Goal: Task Accomplishment & Management: Use online tool/utility

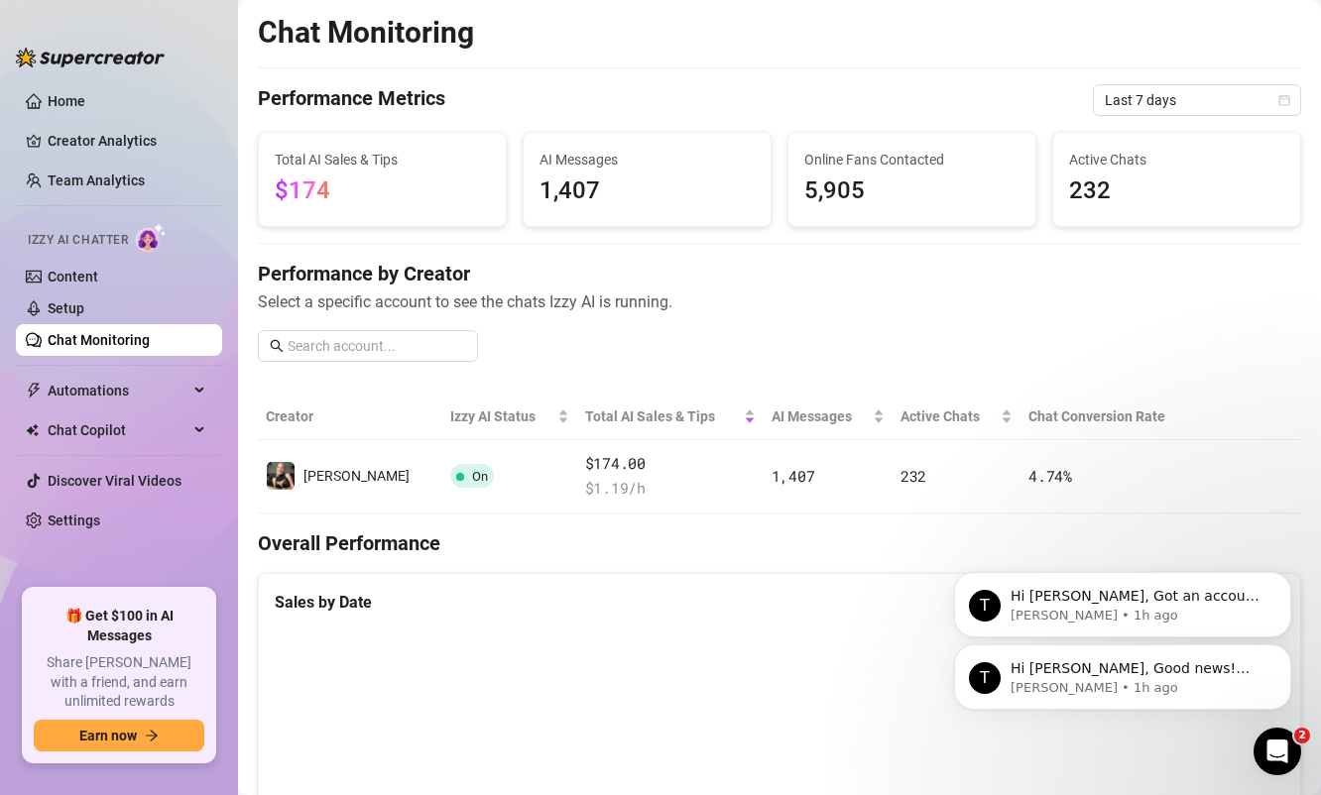
scroll to position [297, 0]
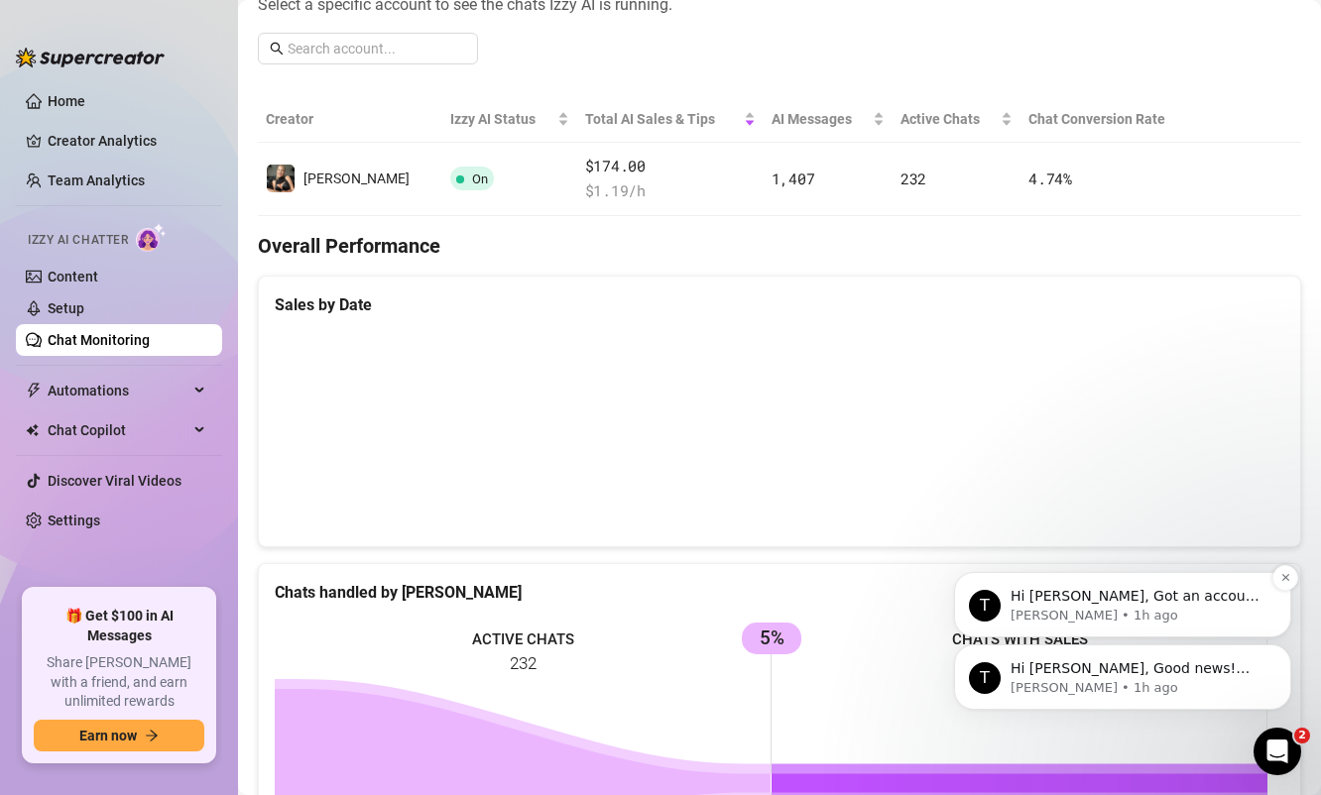
click at [1142, 607] on p "[PERSON_NAME] • 1h ago" at bounding box center [1138, 616] width 256 height 18
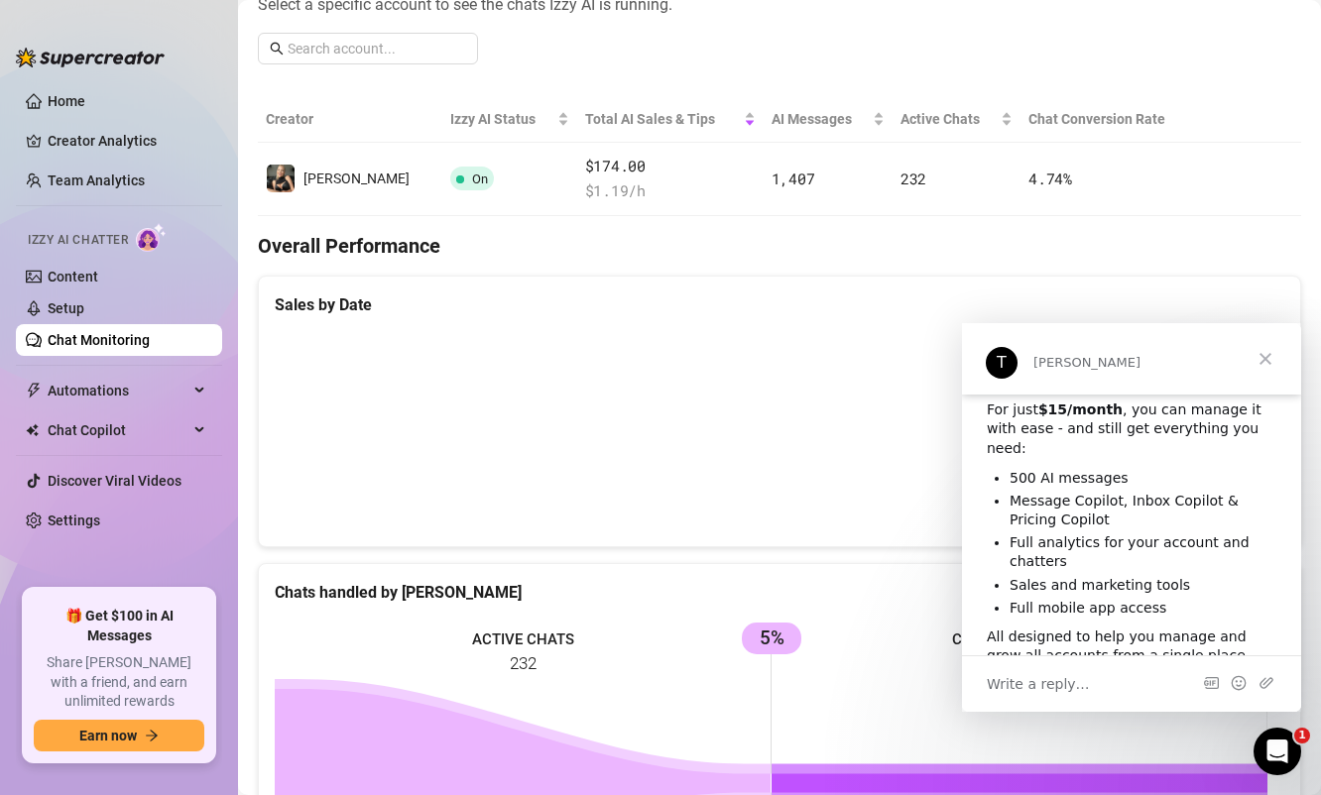
scroll to position [167, 0]
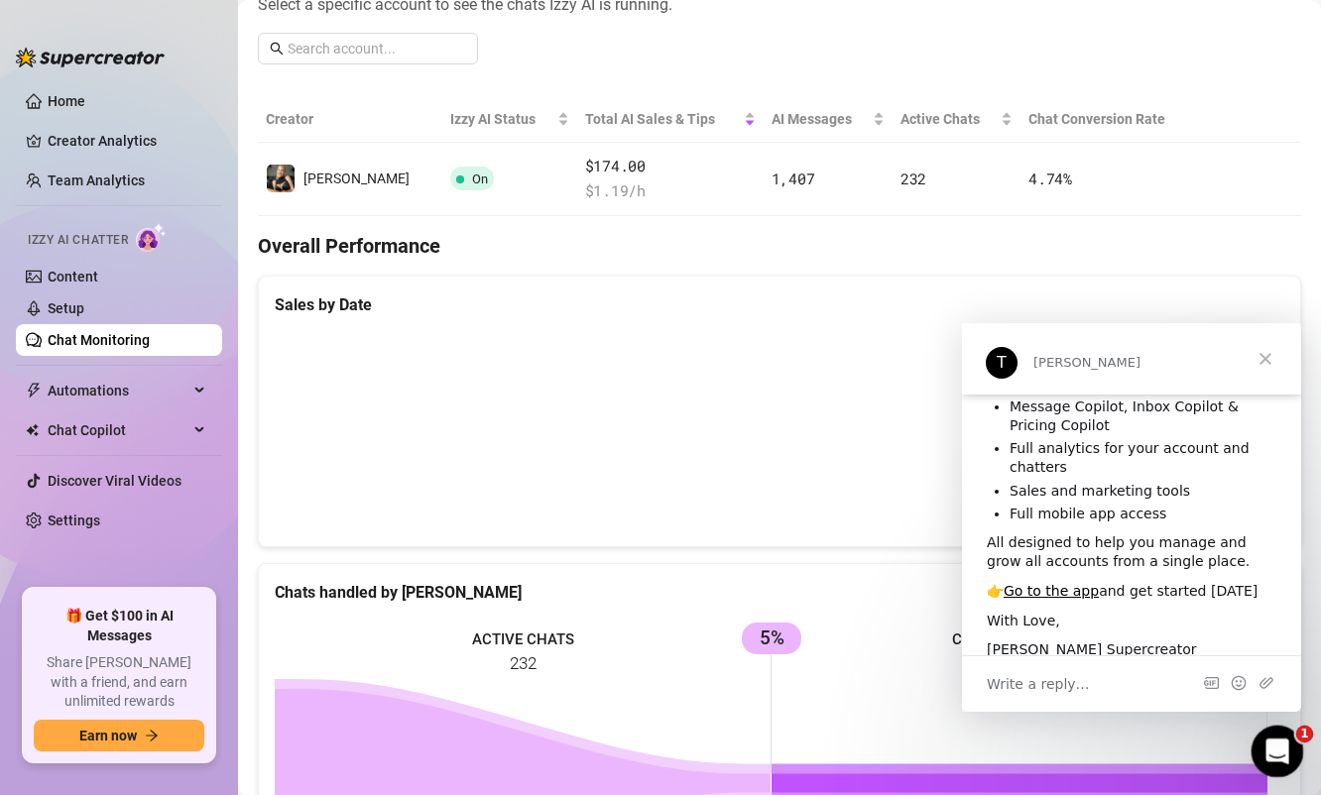
click at [1276, 757] on icon "Open Intercom Messenger" at bounding box center [1274, 749] width 33 height 33
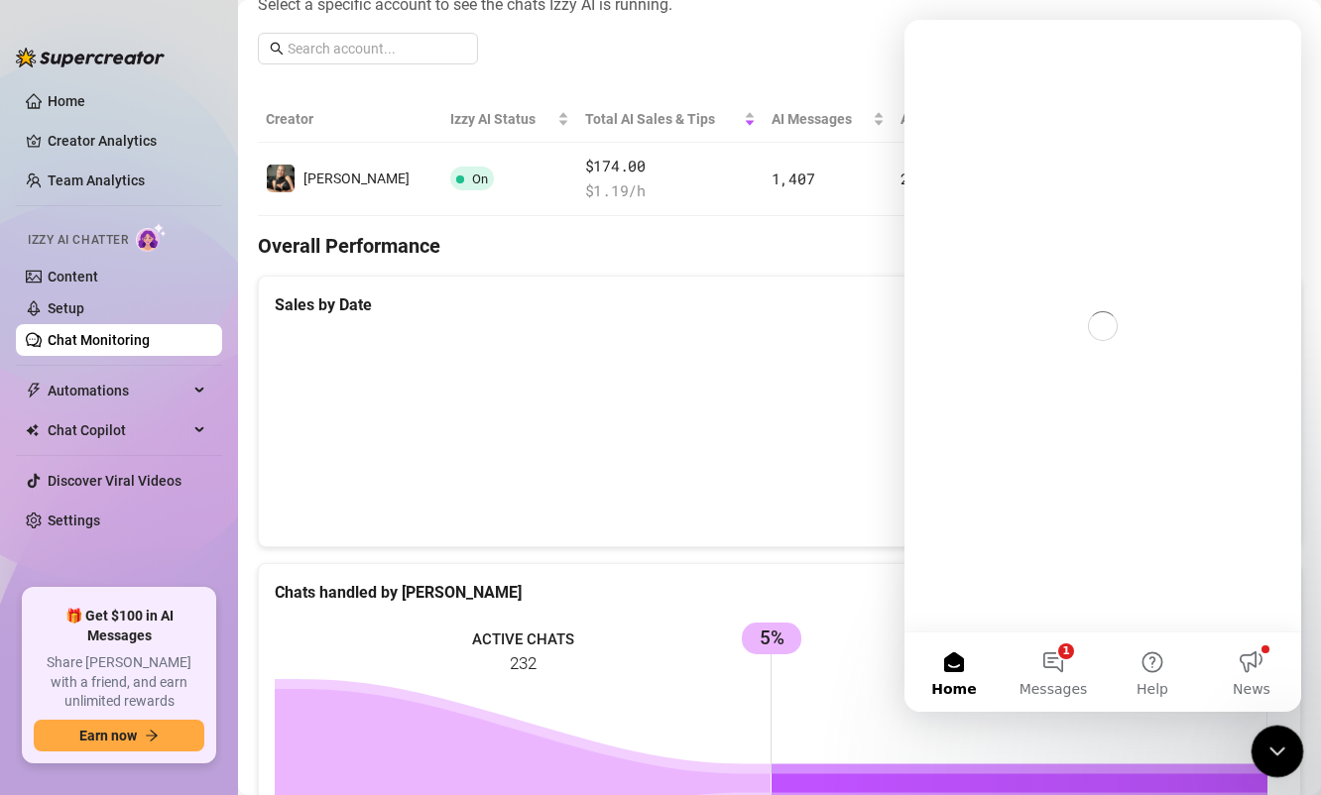
scroll to position [0, 0]
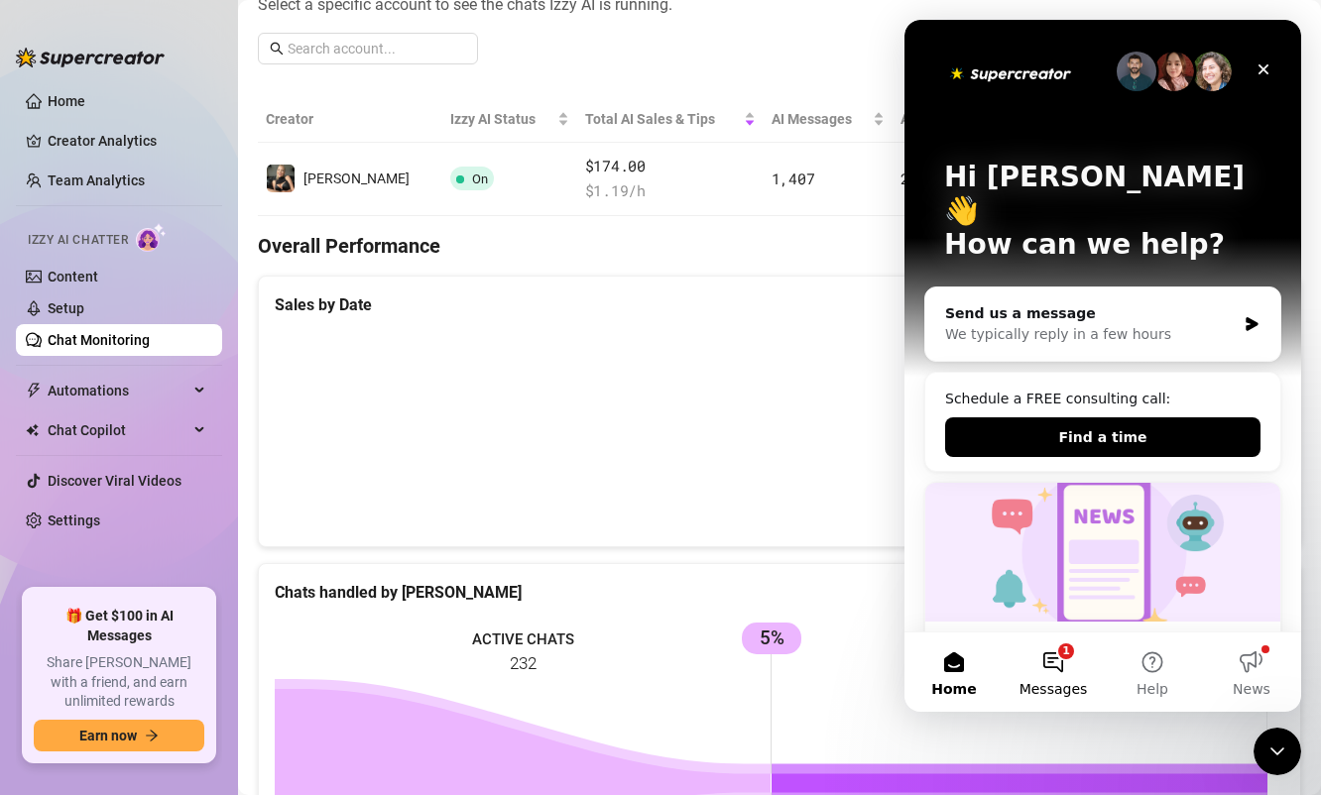
click at [1062, 672] on button "1 Messages" at bounding box center [1052, 672] width 99 height 79
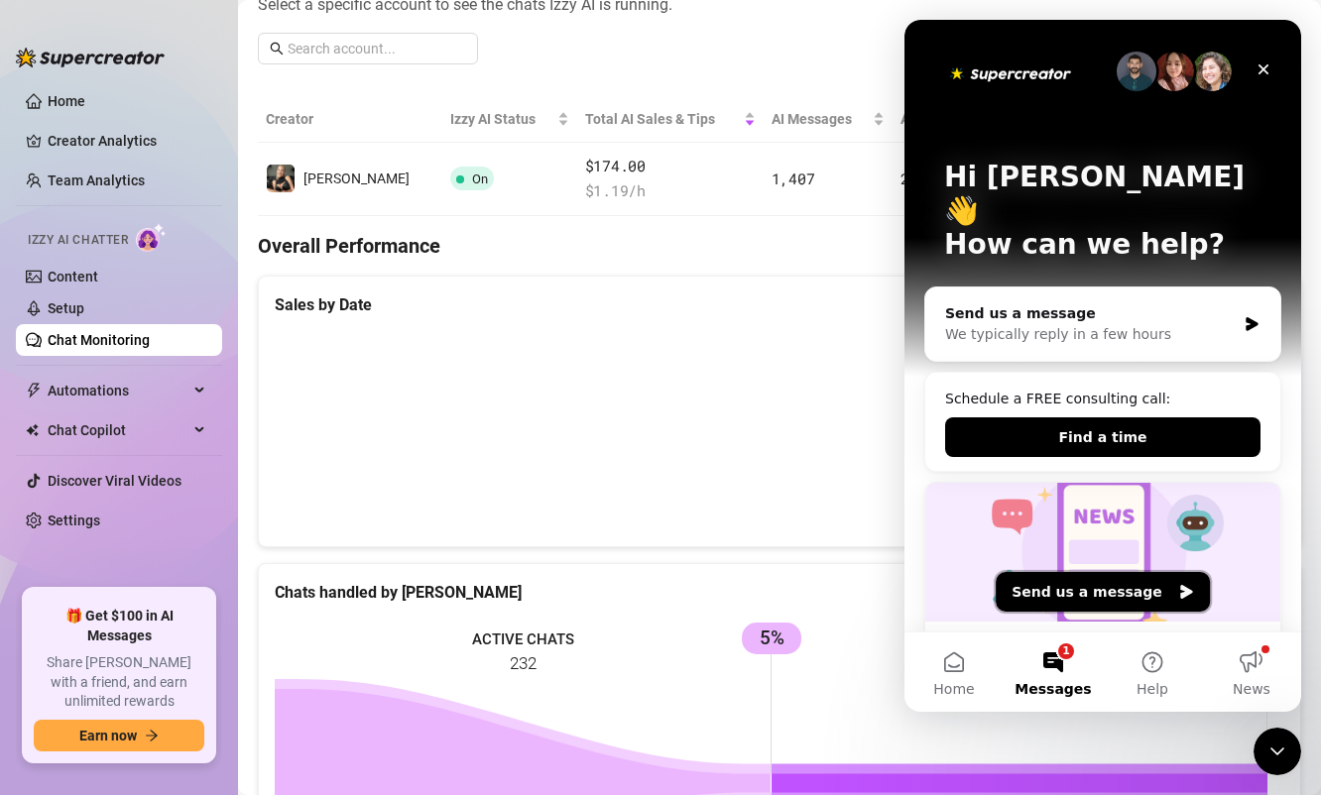
click at [1098, 589] on button "Send us a message" at bounding box center [1103, 592] width 214 height 40
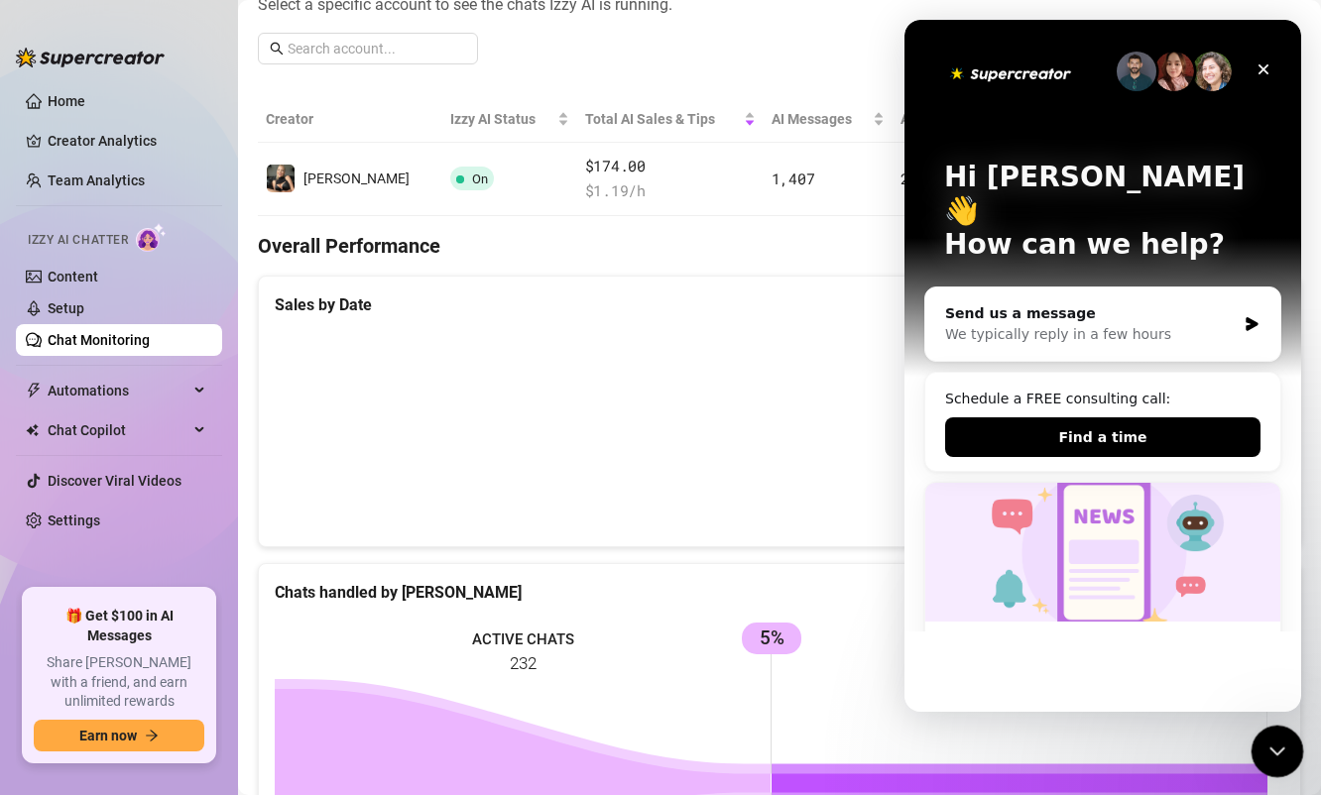
drag, startPoint x: 1265, startPoint y: 752, endPoint x: 1564, endPoint y: 1386, distance: 701.3
click at [1265, 752] on icon "Close Intercom Messenger" at bounding box center [1274, 749] width 24 height 24
click at [1274, 742] on icon "Open Intercom Messenger" at bounding box center [1274, 749] width 14 height 16
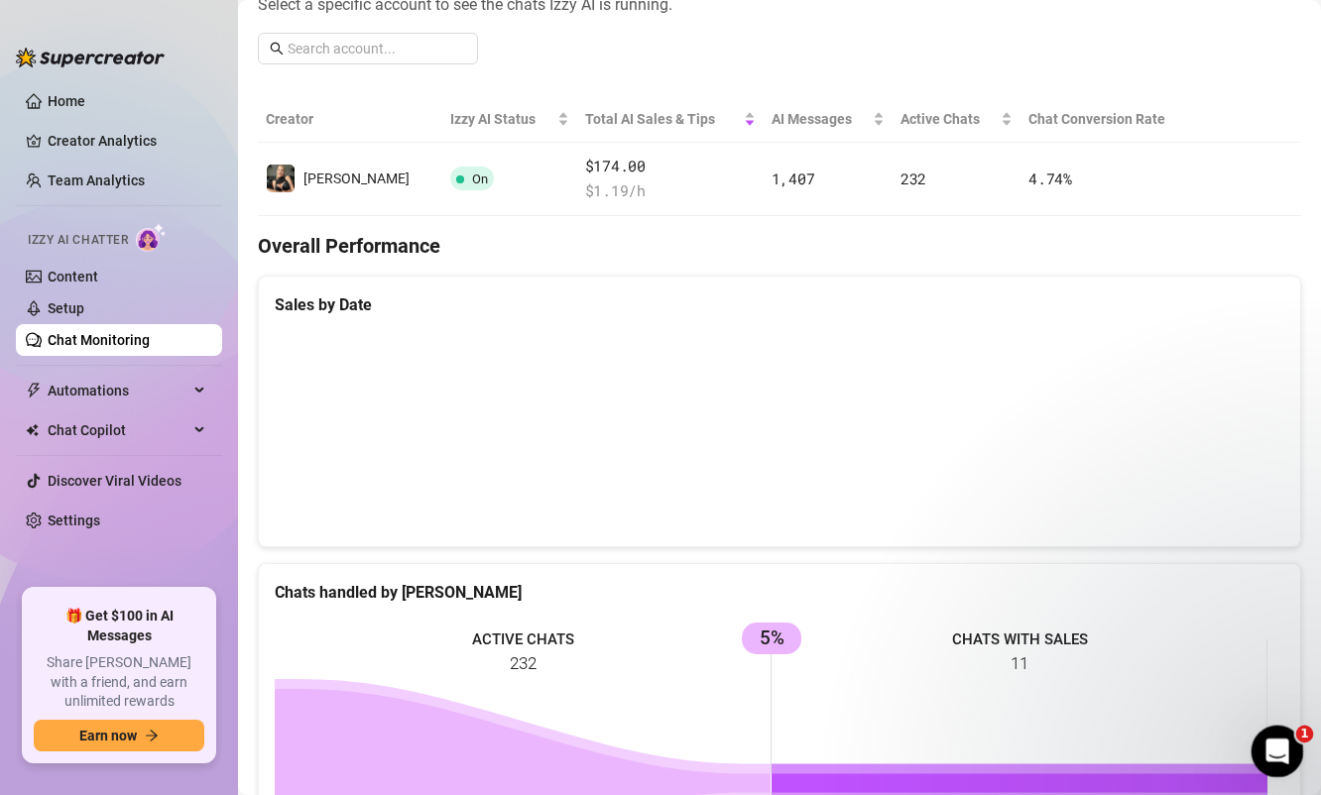
click at [1275, 763] on icon "Open Intercom Messenger" at bounding box center [1274, 749] width 33 height 33
click at [59, 100] on link "Home" at bounding box center [67, 101] width 38 height 16
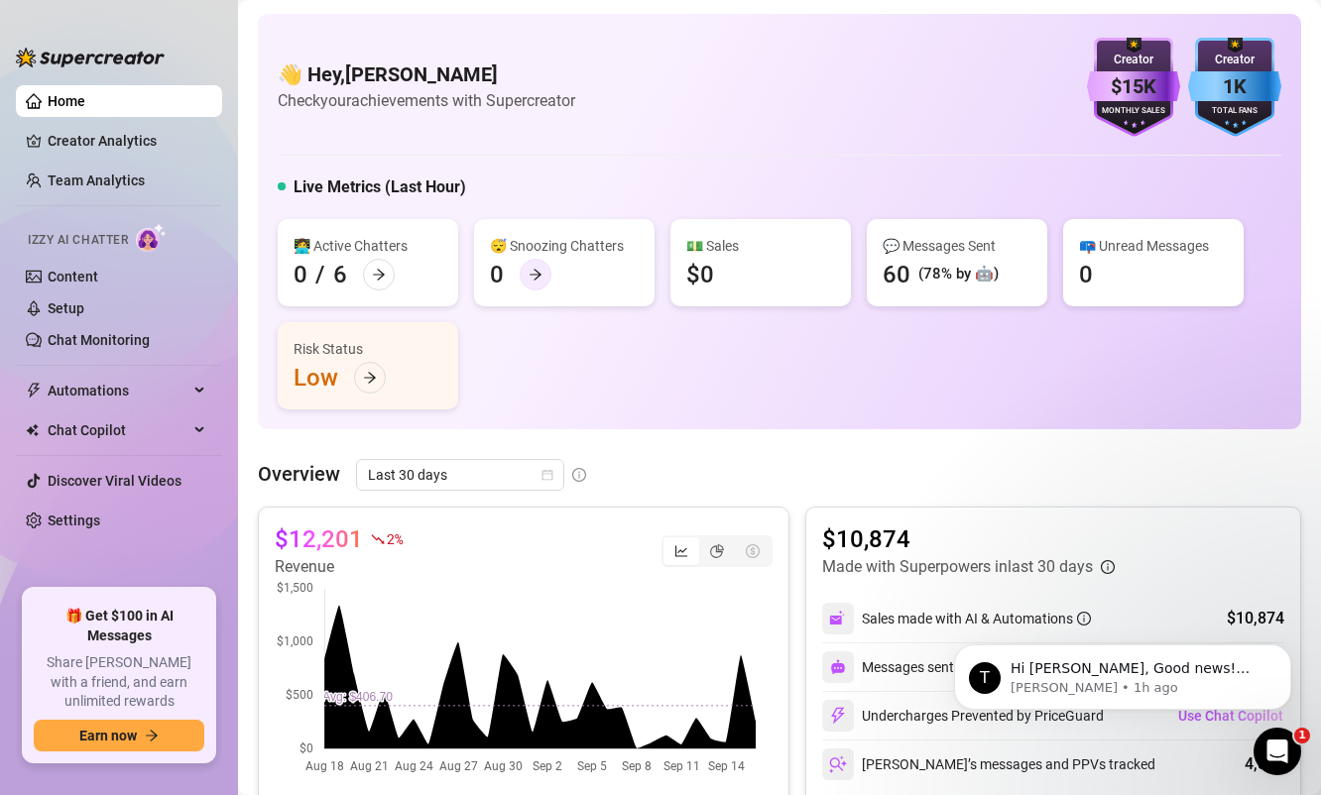
click at [529, 275] on icon "arrow-right" at bounding box center [536, 275] width 14 height 14
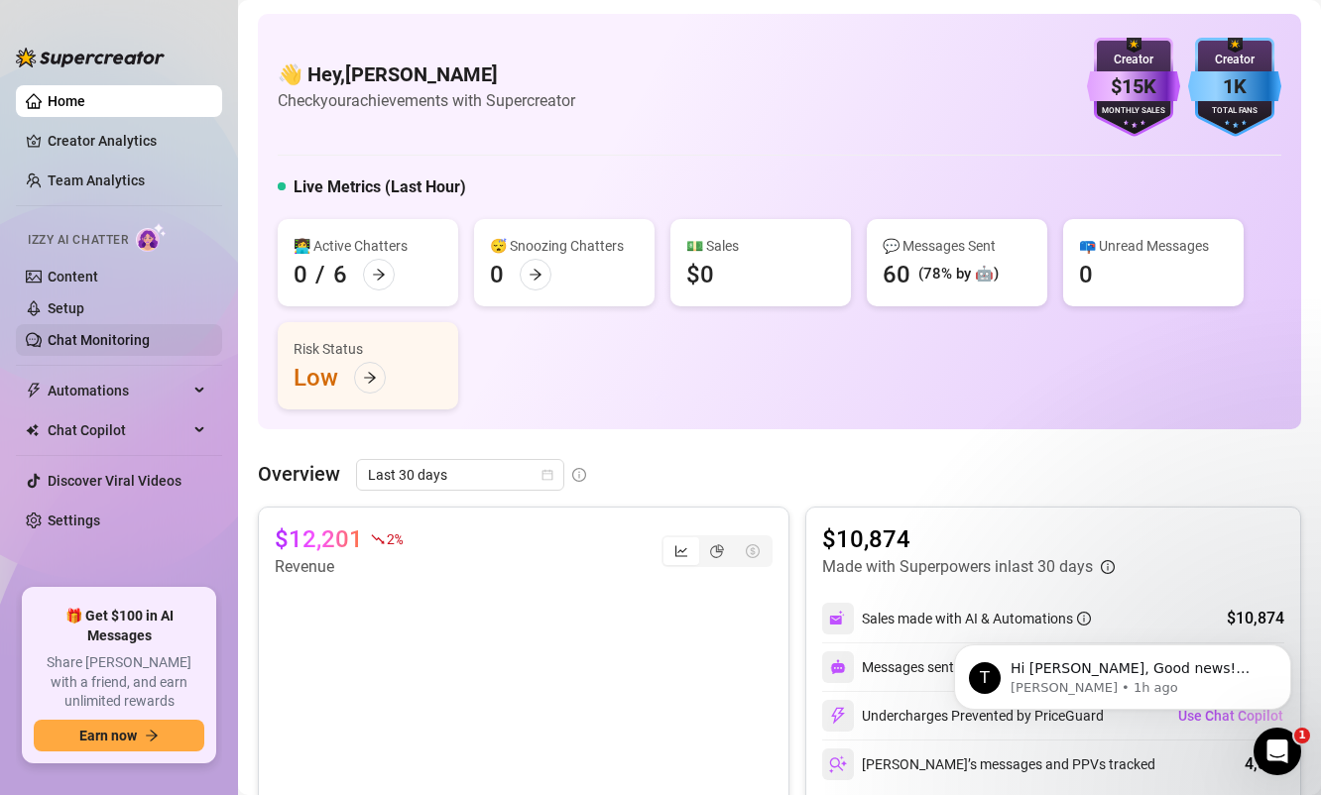
click at [111, 339] on link "Chat Monitoring" at bounding box center [99, 340] width 102 height 16
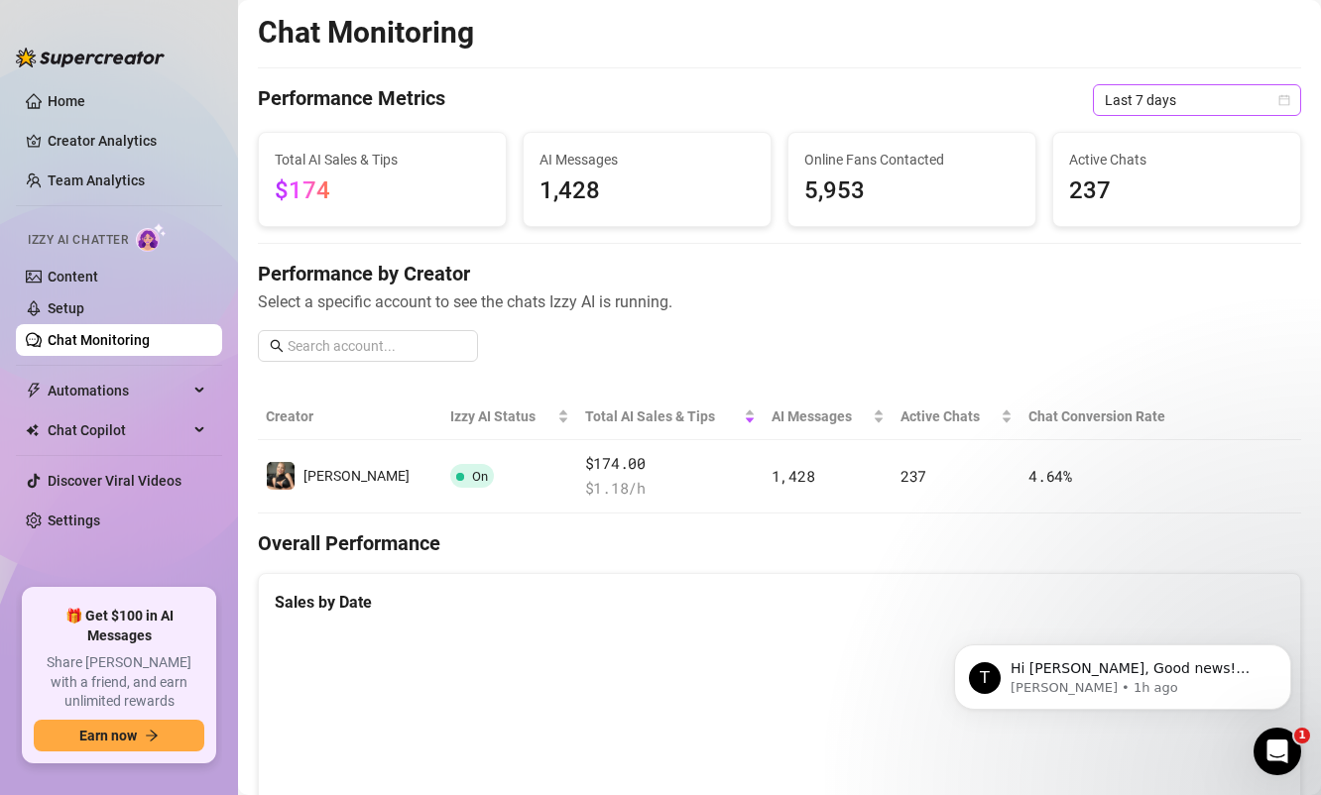
click at [1278, 100] on icon "calendar" at bounding box center [1284, 100] width 12 height 12
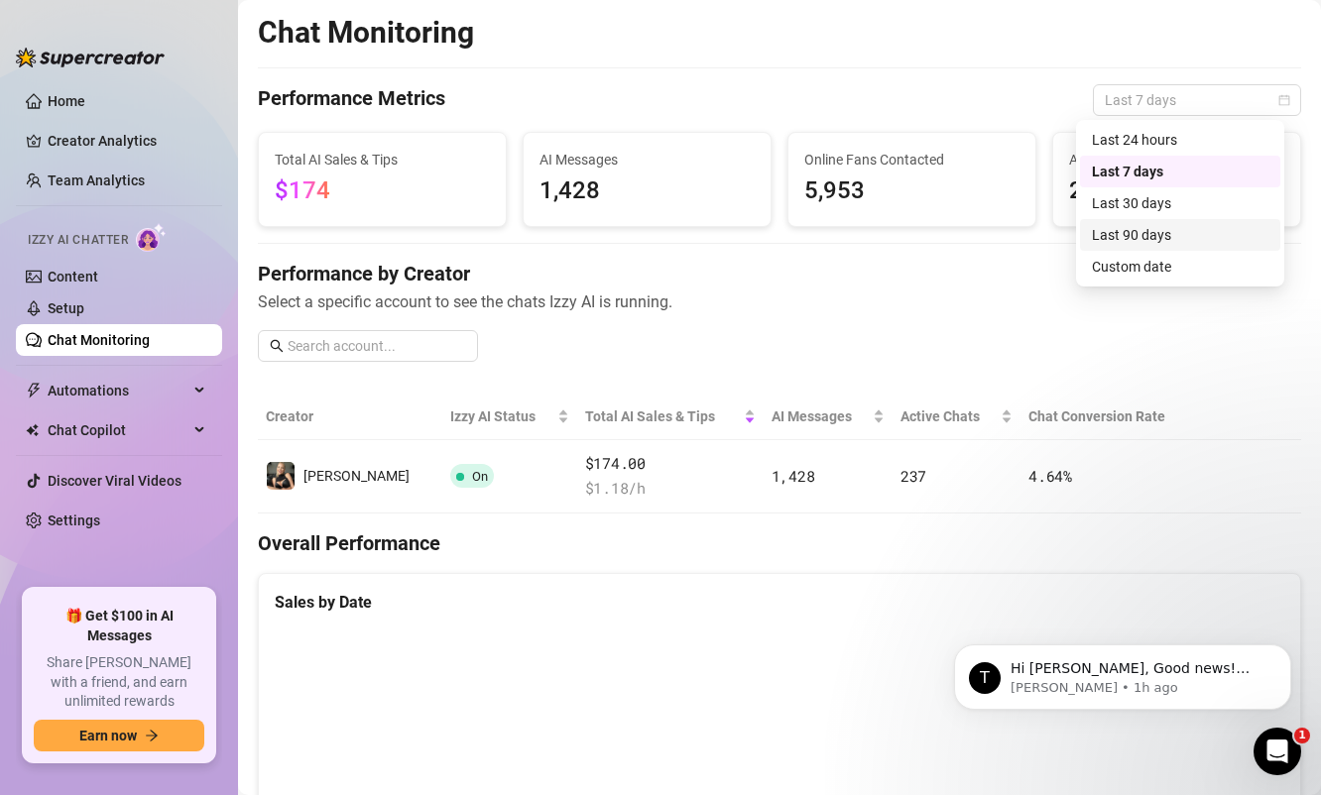
click at [1163, 227] on div "Last 90 days" at bounding box center [1180, 235] width 177 height 22
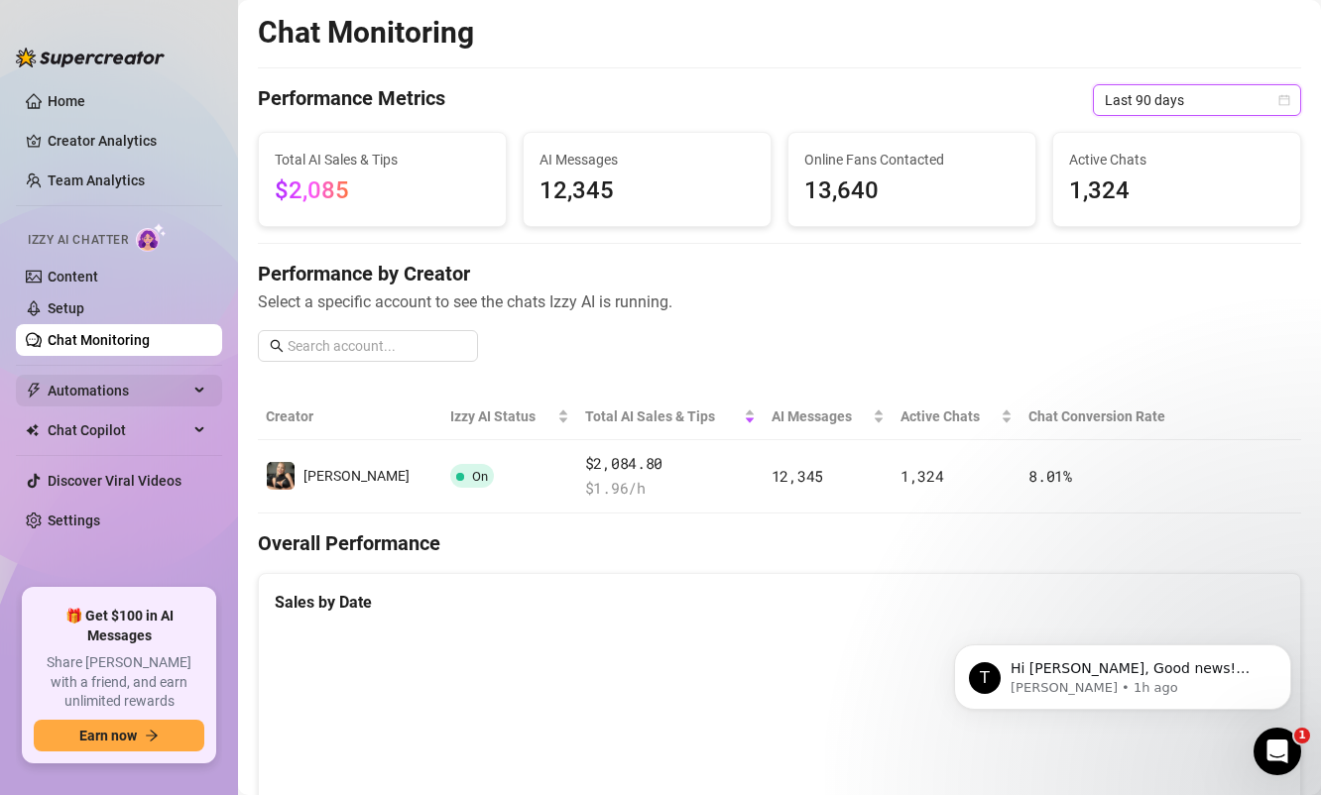
click at [91, 389] on span "Automations" at bounding box center [118, 391] width 141 height 32
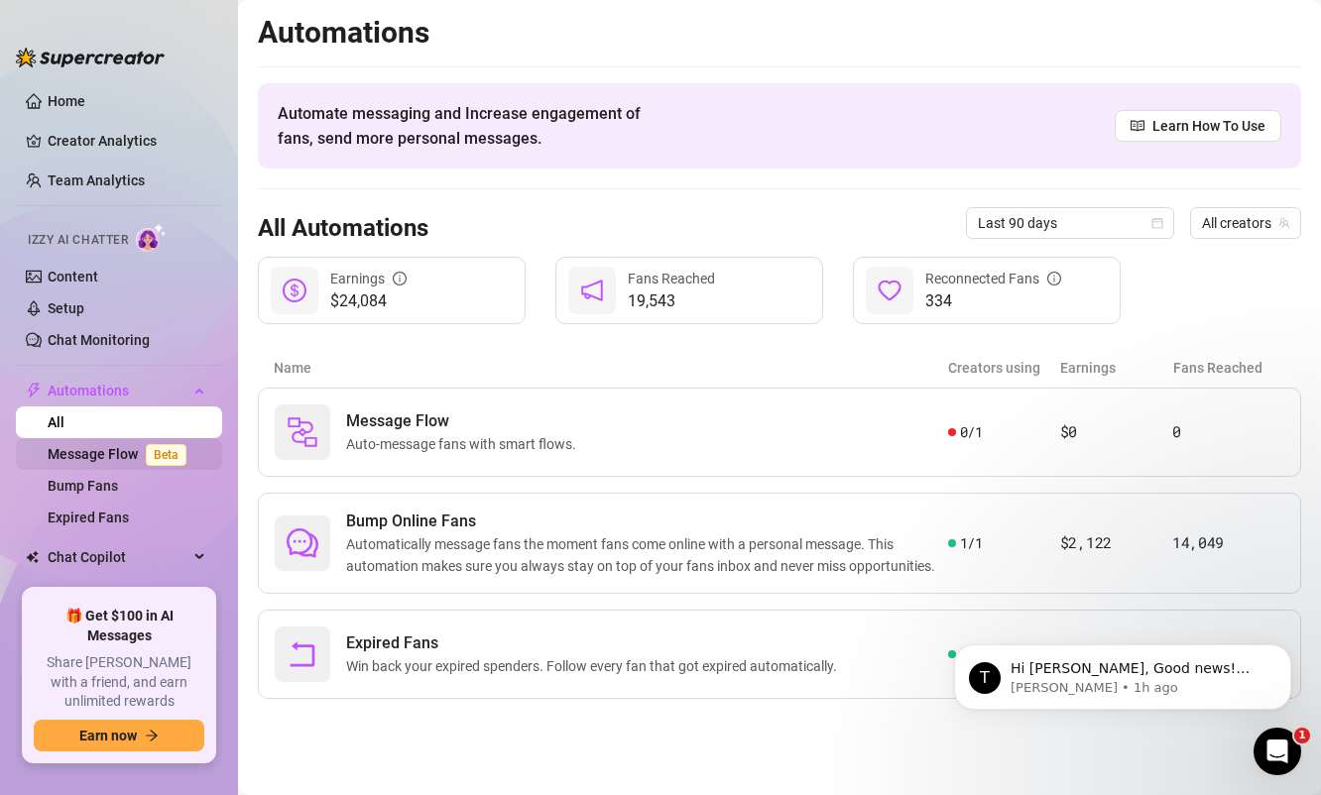
click at [110, 449] on link "Message Flow Beta" at bounding box center [121, 454] width 147 height 16
